Goal: Transaction & Acquisition: Purchase product/service

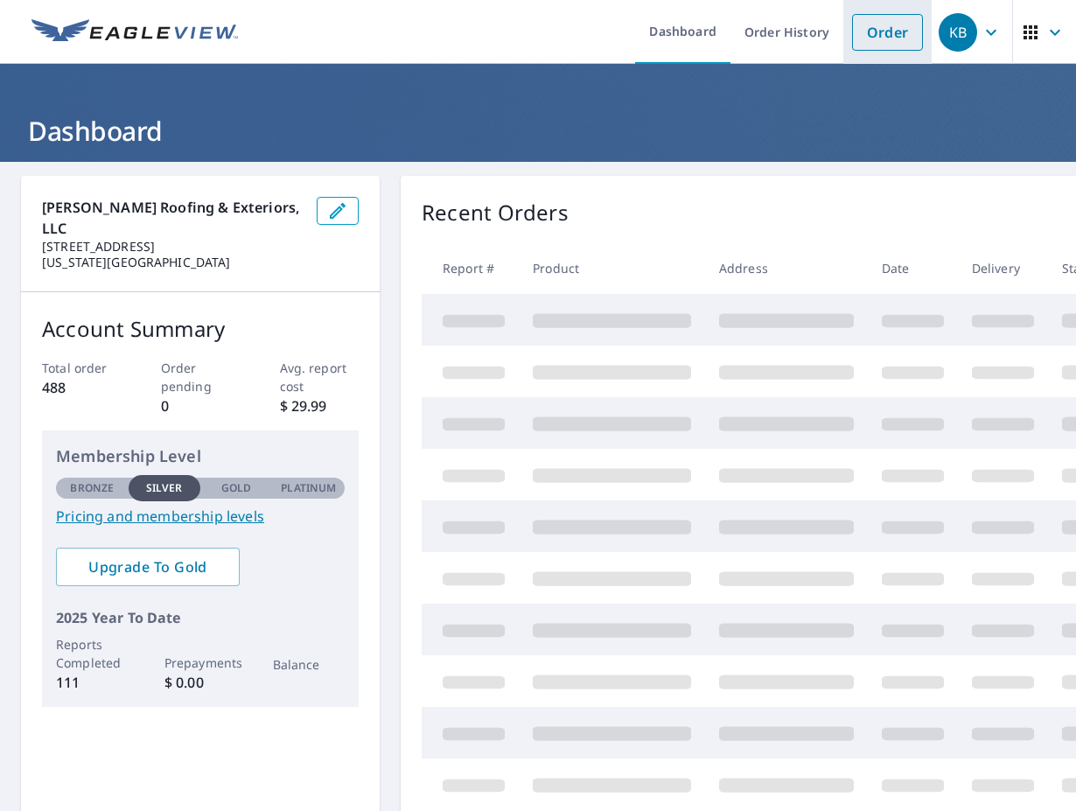
click at [881, 31] on link "Order" at bounding box center [887, 32] width 71 height 37
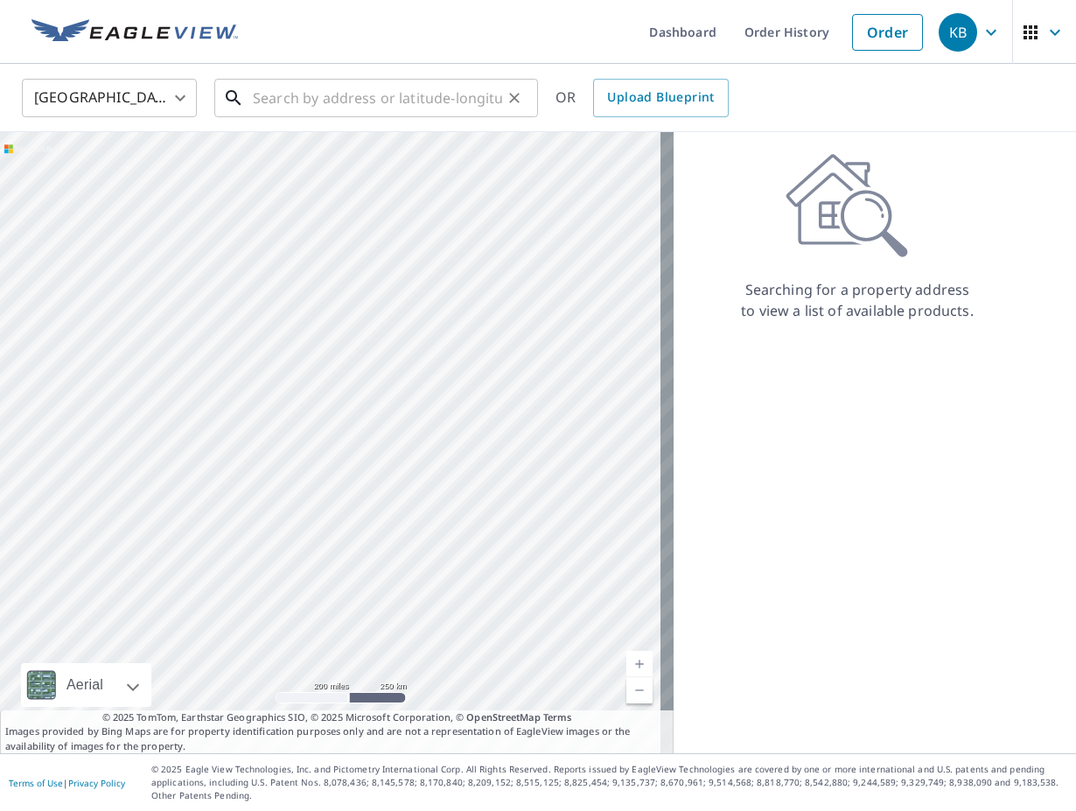
drag, startPoint x: 287, startPoint y: 102, endPoint x: 278, endPoint y: 108, distance: 10.2
click at [284, 108] on input "text" at bounding box center [377, 97] width 249 height 49
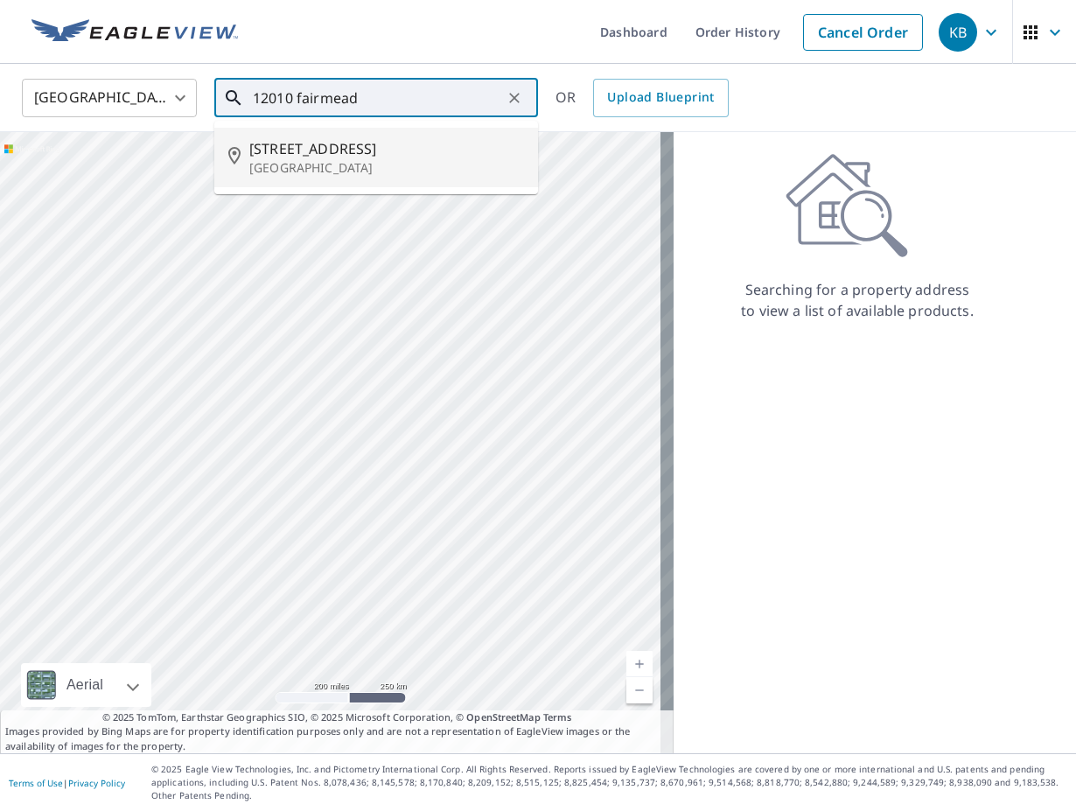
click at [323, 154] on span "[STREET_ADDRESS]" at bounding box center [386, 148] width 275 height 21
type input "[STREET_ADDRESS][PERSON_NAME]"
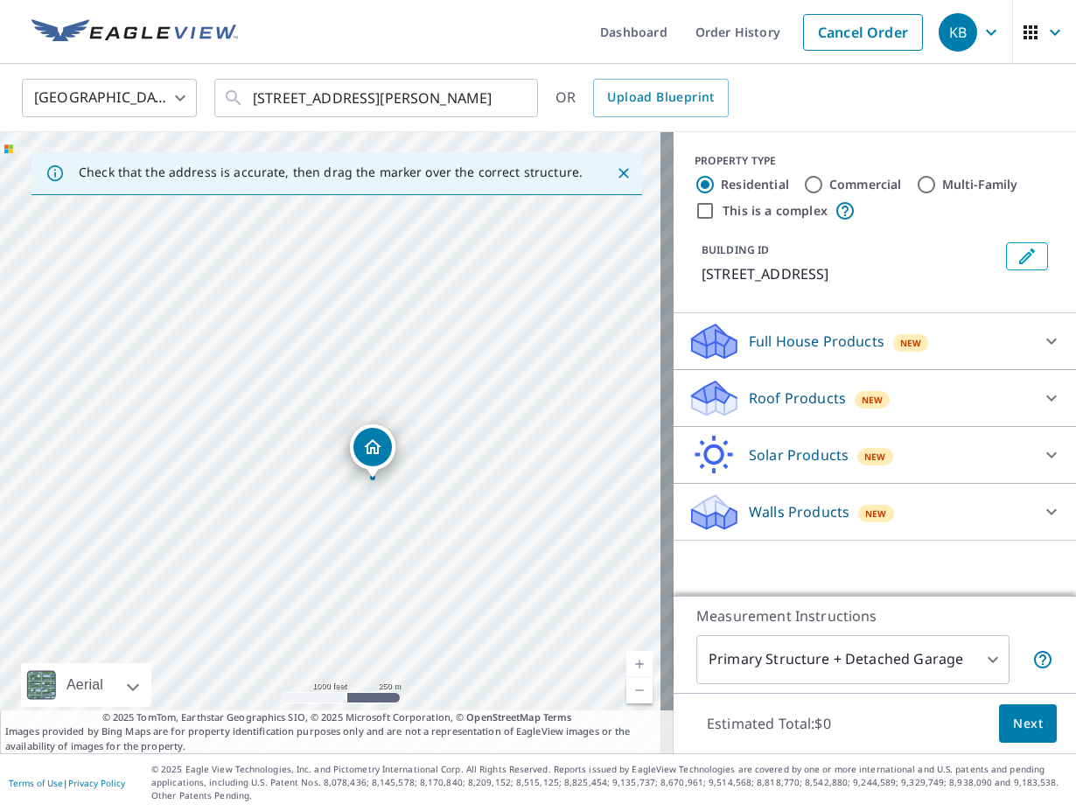
click at [808, 387] on div "Roof Products New" at bounding box center [858, 398] width 343 height 41
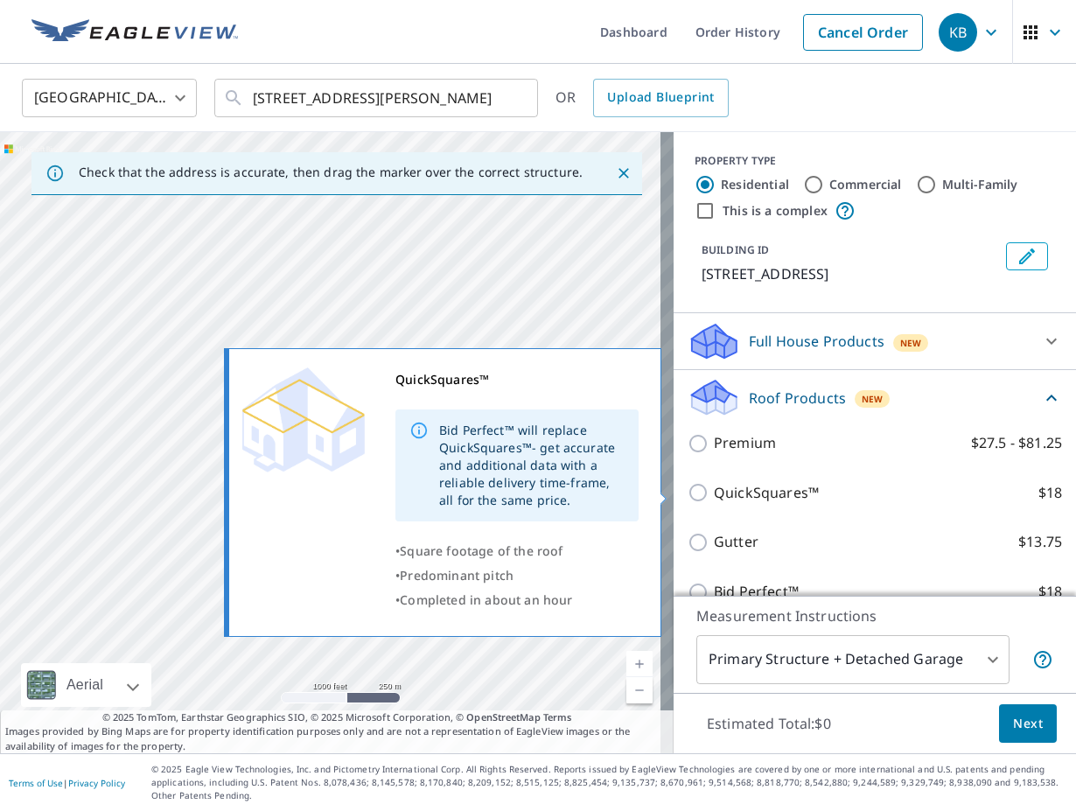
click at [687, 493] on input "QuickSquares™ $18" at bounding box center [700, 492] width 26 height 21
checkbox input "true"
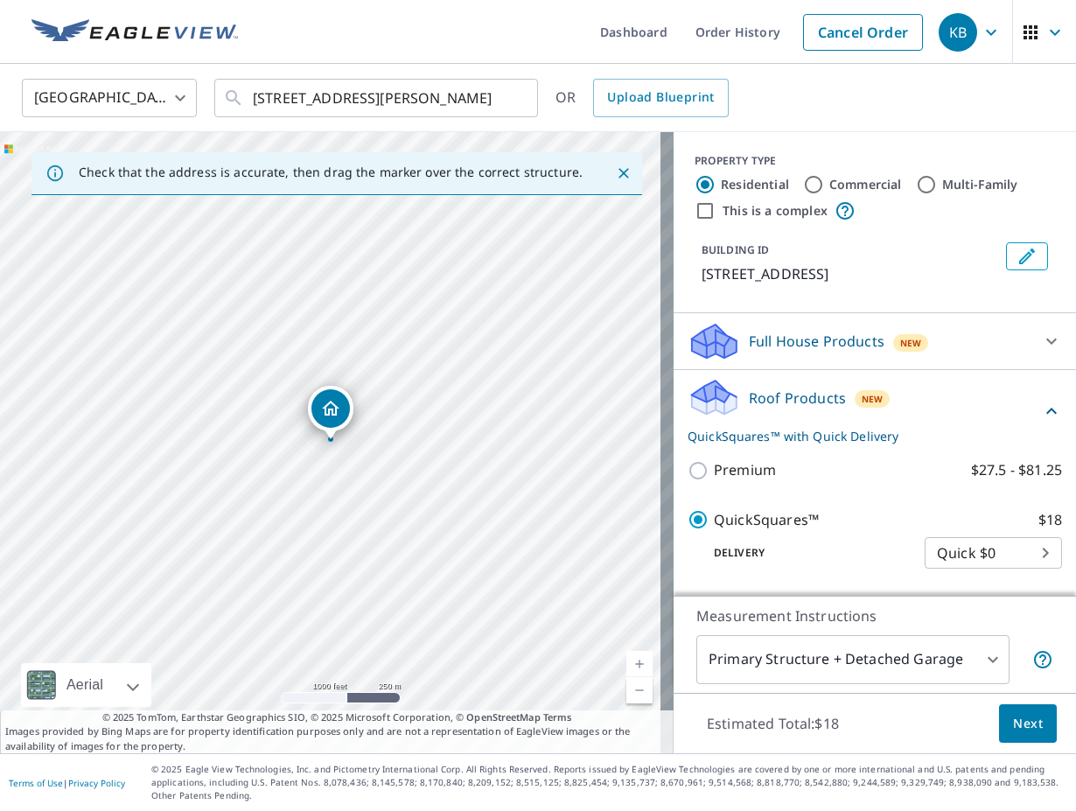
click at [1025, 728] on span "Next" at bounding box center [1028, 724] width 30 height 22
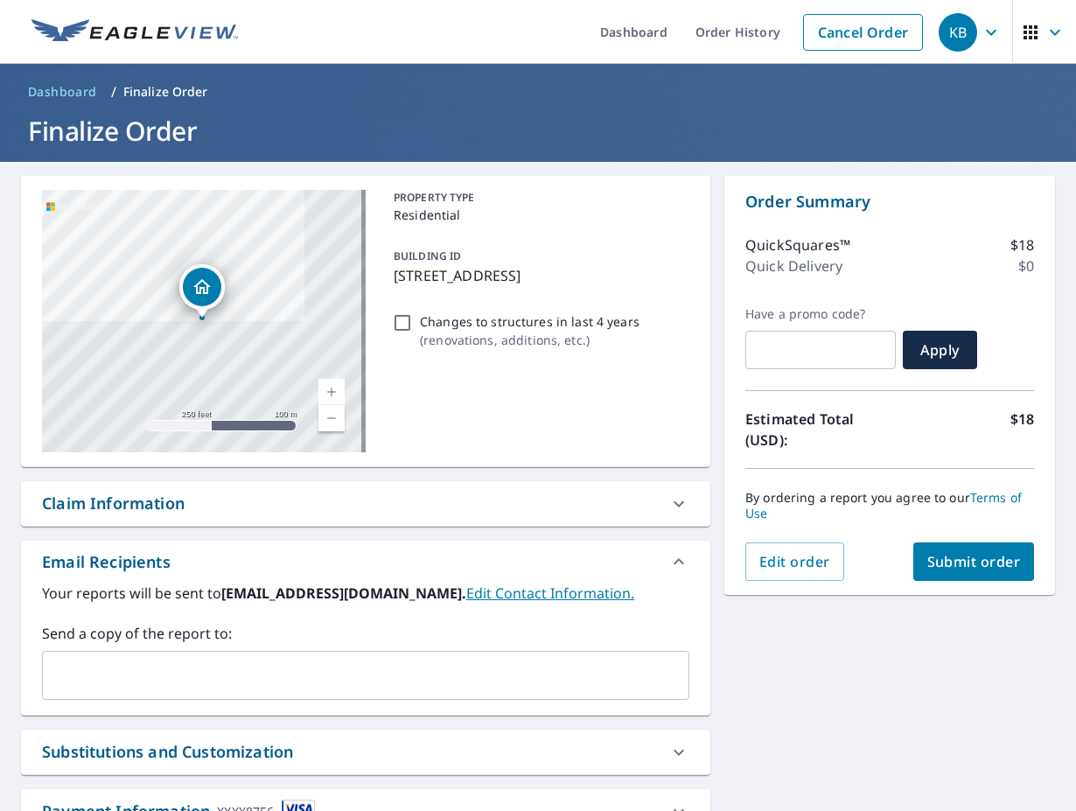
click at [963, 565] on span "Submit order" at bounding box center [974, 561] width 94 height 19
